Goal: Task Accomplishment & Management: Manage account settings

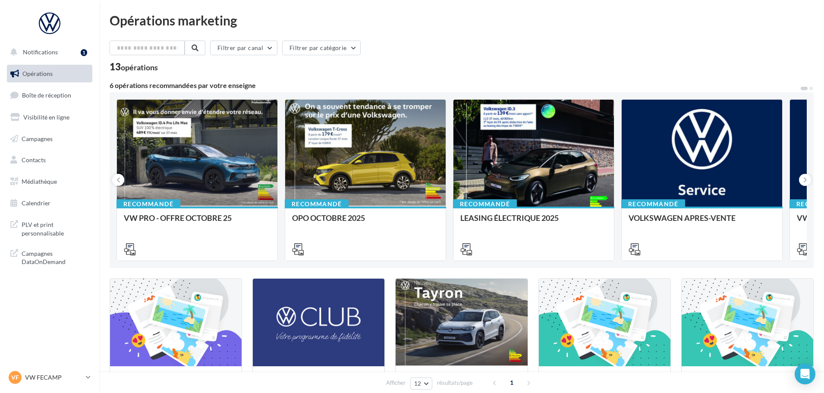
click at [61, 105] on ul "Opérations Boîte de réception Visibilité en ligne Campagnes Contacts Médiathèqu…" at bounding box center [49, 138] width 92 height 155
click at [58, 95] on span "Boîte de réception" at bounding box center [46, 95] width 49 height 7
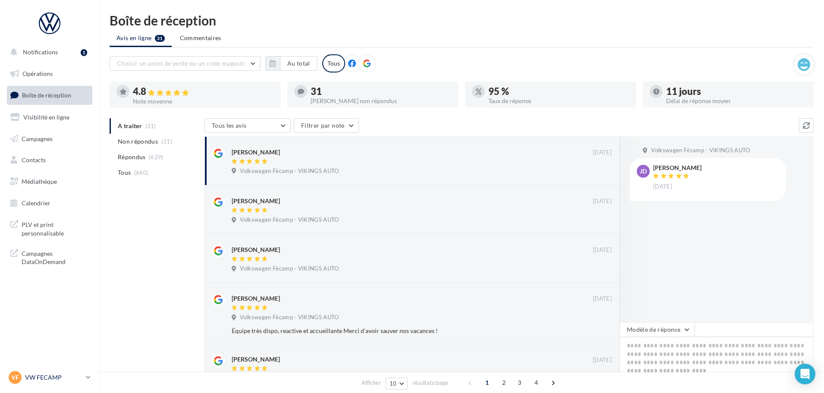
click at [60, 375] on p "VW FECAMP" at bounding box center [53, 377] width 57 height 9
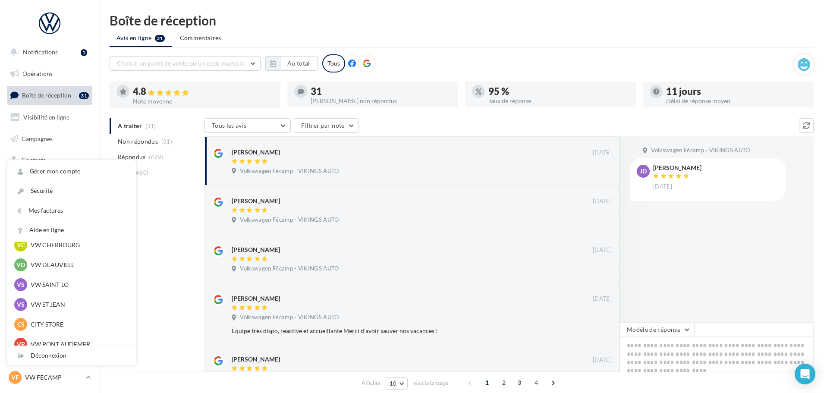
scroll to position [86, 0]
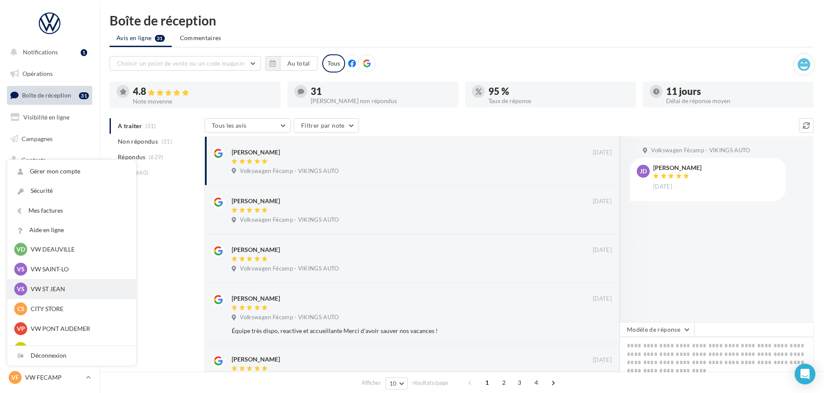
click at [55, 289] on p "VW ST JEAN" at bounding box center [78, 289] width 95 height 9
